Goal: Task Accomplishment & Management: Complete application form

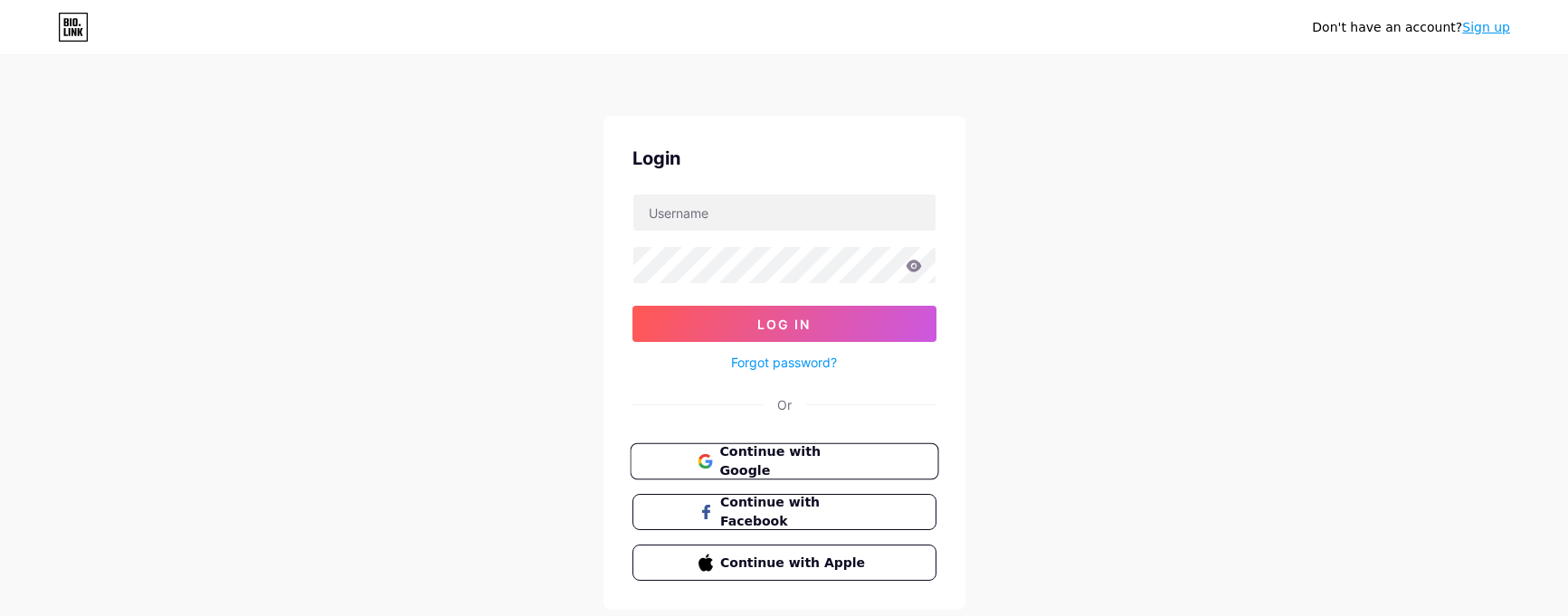
click at [769, 465] on span "Continue with Google" at bounding box center [794, 461] width 151 height 39
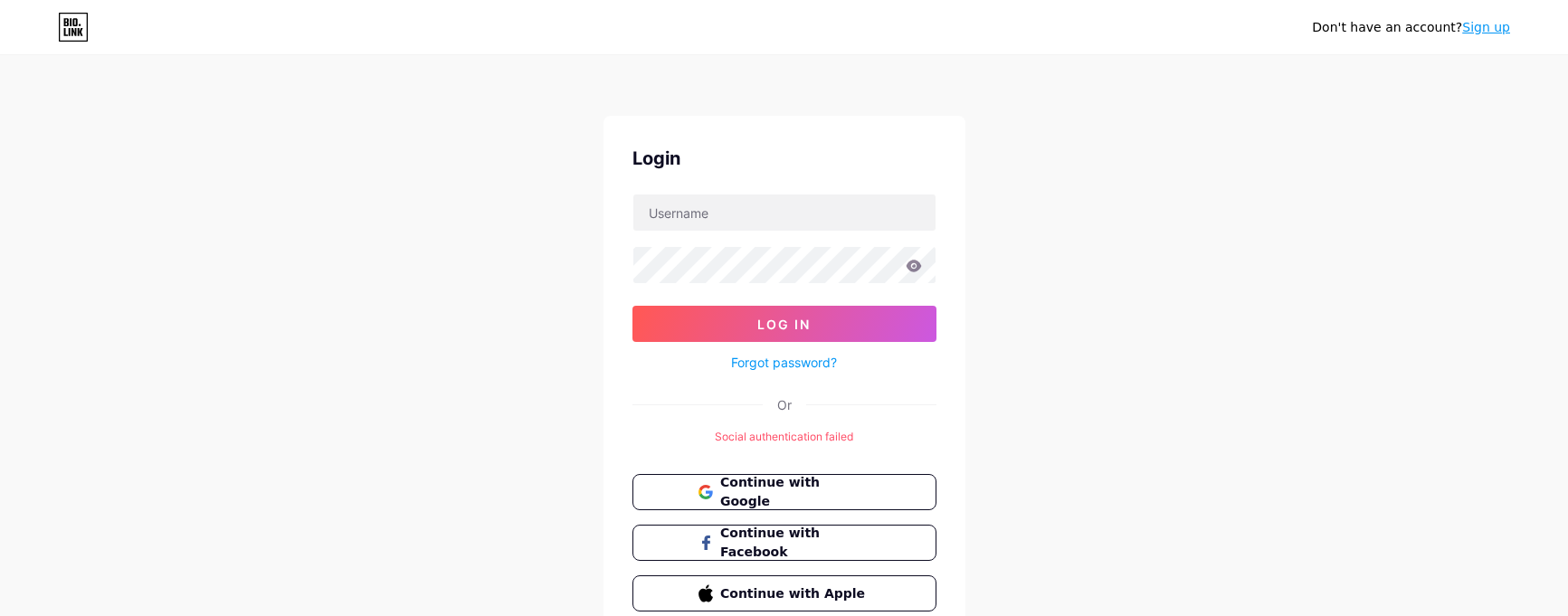
click at [1160, 366] on div "Don't have an account? Sign up Login Log In Forgot password? Or Social authenti…" at bounding box center [784, 349] width 1568 height 699
